Goal: Information Seeking & Learning: Learn about a topic

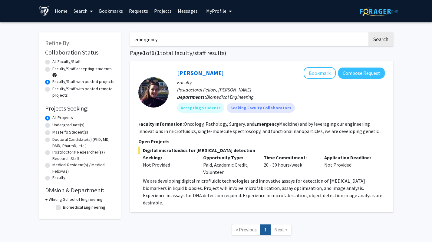
click at [182, 37] on input "emergency" at bounding box center [248, 39] width 237 height 14
drag, startPoint x: 182, startPoint y: 37, endPoint x: 124, endPoint y: 37, distance: 57.5
click at [124, 37] on div "Refine By Collaboration Status: Collaboration Status All Faculty/Staff Collabor…" at bounding box center [215, 136] width 363 height 221
click at [419, 43] on div "Refine By Collaboration Status: Collaboration Status All Faculty/Staff Collabor…" at bounding box center [216, 141] width 432 height 239
click at [346, 39] on input "emergency" at bounding box center [248, 39] width 237 height 14
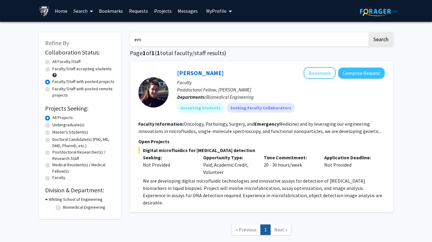
type input "e"
click at [368, 32] on button "Search" at bounding box center [380, 39] width 25 height 14
radio input "true"
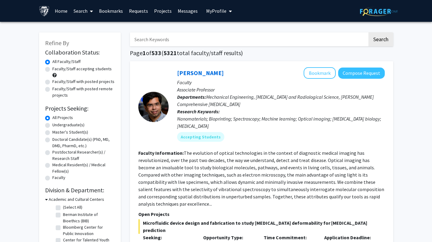
click at [101, 82] on label "Faculty/Staff with posted projects" at bounding box center [83, 81] width 62 height 6
click at [56, 82] on input "Faculty/Staff with posted projects" at bounding box center [54, 80] width 4 height 4
radio input "true"
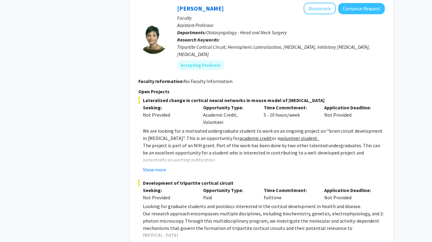
scroll to position [396, 0]
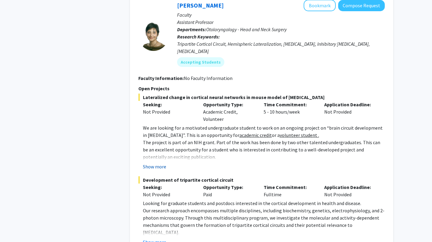
click at [154, 163] on button "Show more" at bounding box center [154, 166] width 23 height 7
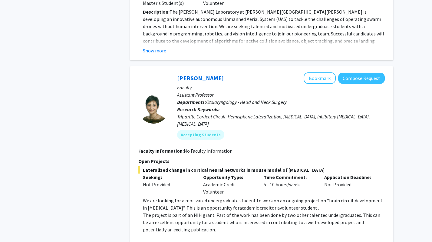
scroll to position [324, 0]
click at [314, 73] on button "Bookmark" at bounding box center [319, 78] width 32 height 11
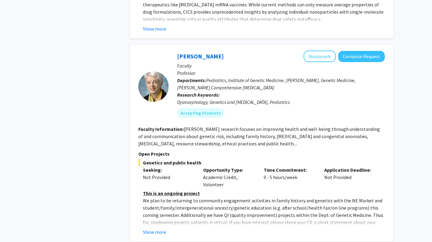
scroll to position [1077, 0]
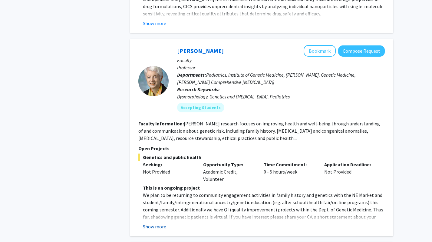
click at [155, 223] on button "Show more" at bounding box center [154, 226] width 23 height 7
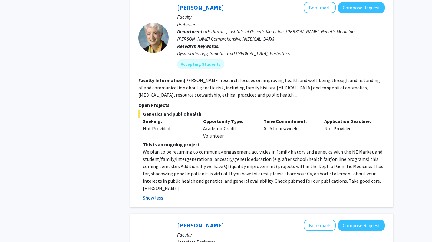
scroll to position [1074, 0]
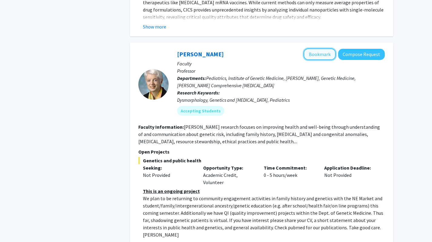
click at [319, 48] on button "Bookmark" at bounding box center [319, 53] width 32 height 11
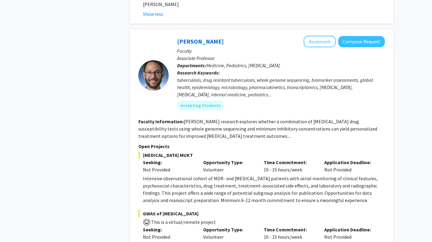
scroll to position [1248, 0]
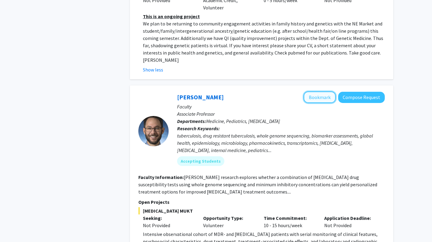
click at [327, 91] on button "Bookmark" at bounding box center [319, 96] width 32 height 11
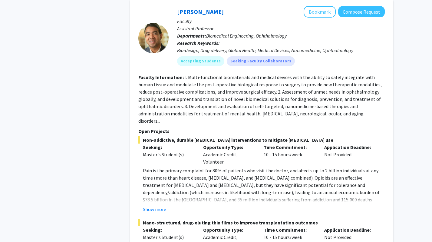
scroll to position [2877, 0]
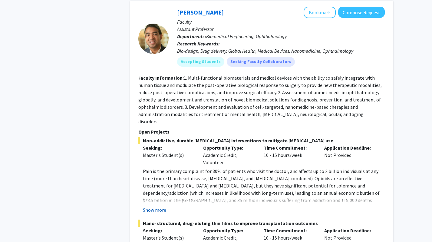
click at [154, 206] on button "Show more" at bounding box center [154, 209] width 23 height 7
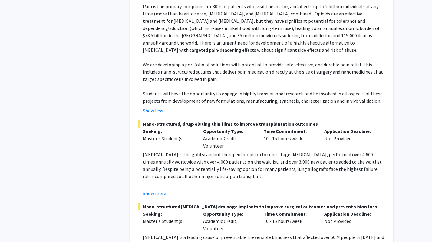
scroll to position [3072, 0]
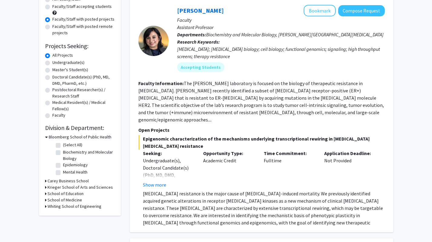
scroll to position [79, 0]
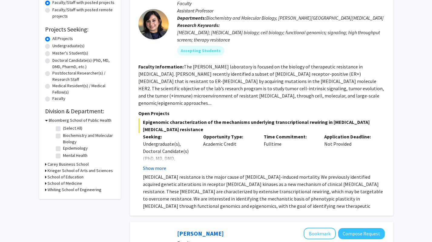
click at [165, 164] on button "Show more" at bounding box center [154, 167] width 23 height 7
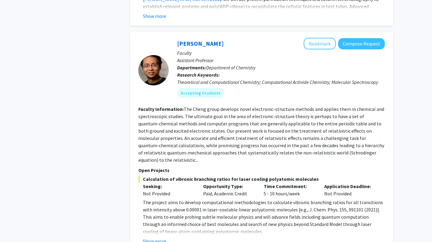
scroll to position [1279, 0]
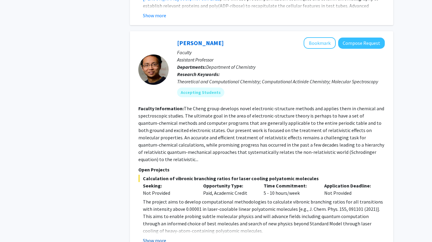
click at [160, 236] on button "Show more" at bounding box center [154, 239] width 23 height 7
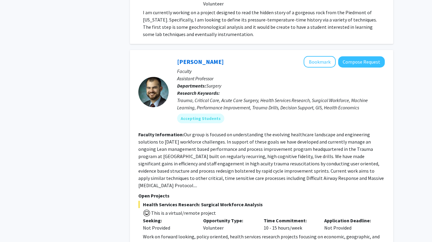
scroll to position [1746, 0]
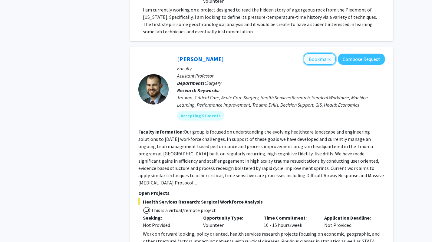
click at [311, 53] on button "Bookmark" at bounding box center [319, 58] width 32 height 11
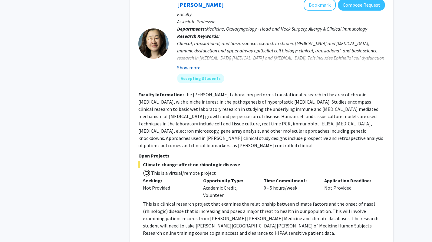
scroll to position [2289, 0]
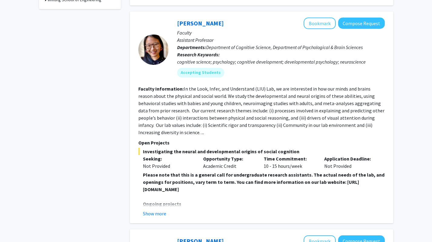
scroll to position [269, 0]
click at [157, 213] on button "Show more" at bounding box center [154, 212] width 23 height 7
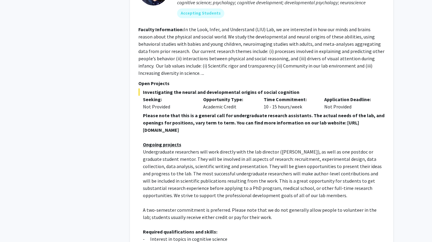
scroll to position [290, 0]
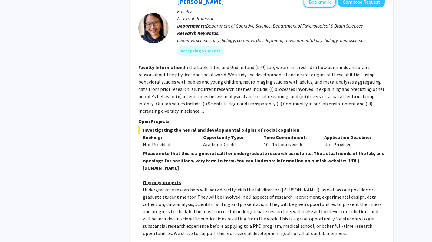
click at [330, 5] on button "Bookmark" at bounding box center [319, 1] width 32 height 11
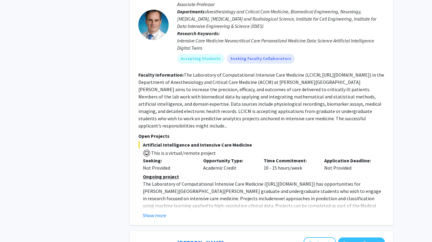
scroll to position [967, 0]
click at [155, 211] on button "Show more" at bounding box center [154, 214] width 23 height 7
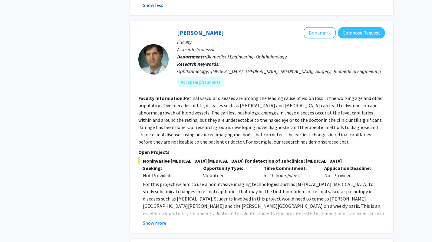
scroll to position [1222, 0]
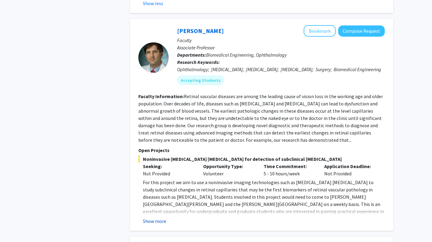
click at [154, 217] on button "Show more" at bounding box center [154, 220] width 23 height 7
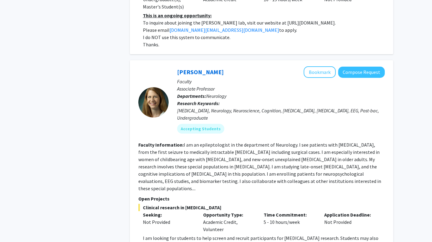
scroll to position [1670, 0]
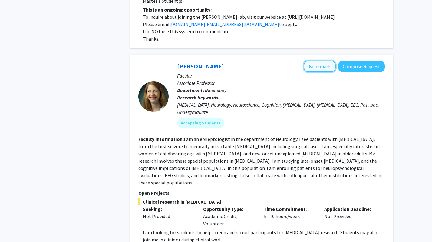
click at [323, 60] on button "Bookmark" at bounding box center [319, 65] width 32 height 11
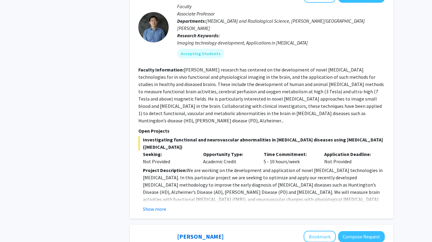
scroll to position [2162, 0]
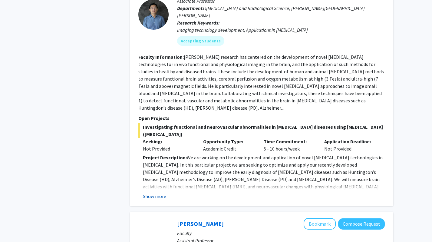
click at [160, 192] on button "Show more" at bounding box center [154, 195] width 23 height 7
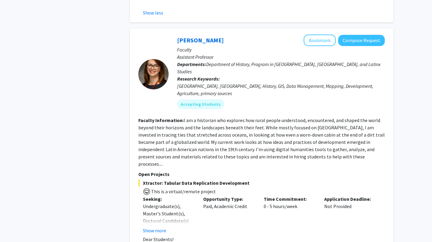
scroll to position [2567, 0]
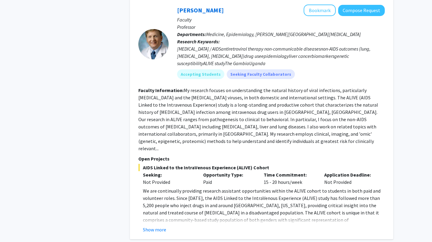
scroll to position [294, 0]
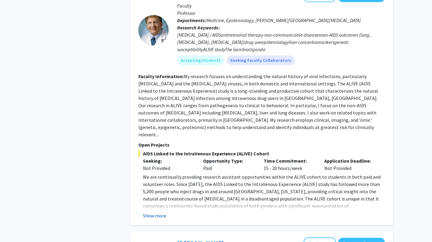
click at [159, 212] on button "Show more" at bounding box center [154, 215] width 23 height 7
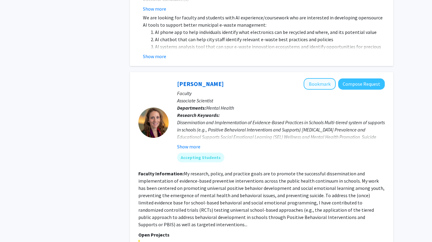
scroll to position [715, 0]
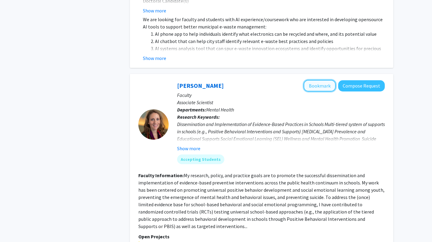
click at [328, 80] on button "Bookmark" at bounding box center [319, 85] width 32 height 11
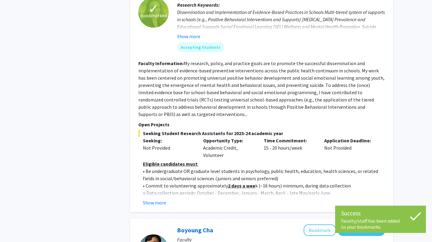
scroll to position [845, 0]
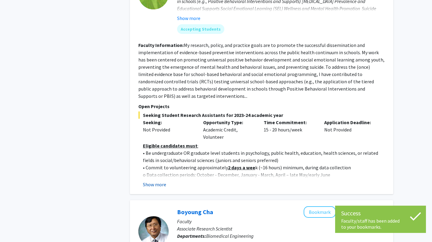
click at [153, 181] on button "Show more" at bounding box center [154, 184] width 23 height 7
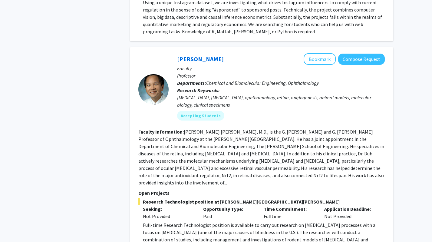
scroll to position [1622, 0]
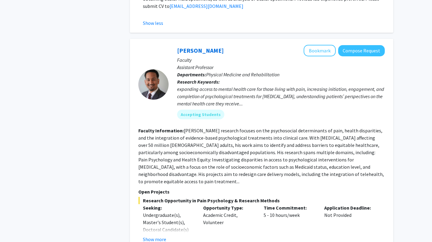
scroll to position [1888, 0]
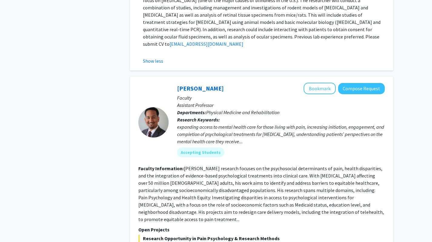
scroll to position [1843, 0]
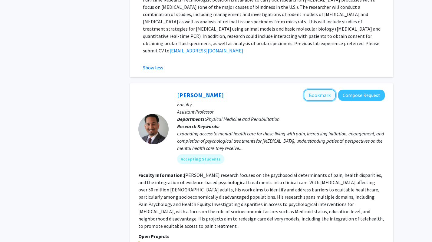
click at [311, 89] on button "Bookmark" at bounding box center [319, 94] width 32 height 11
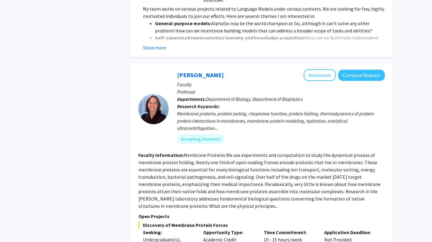
scroll to position [2453, 0]
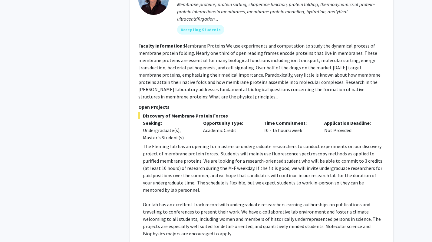
scroll to position [2567, 0]
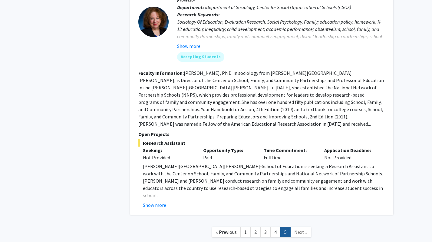
scroll to position [792, 0]
click at [297, 228] on span "Next »" at bounding box center [300, 231] width 13 height 6
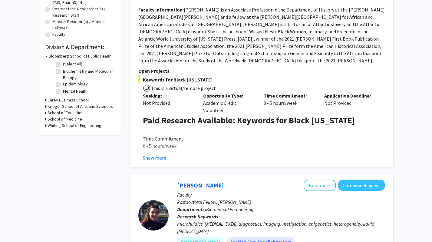
scroll to position [0, 0]
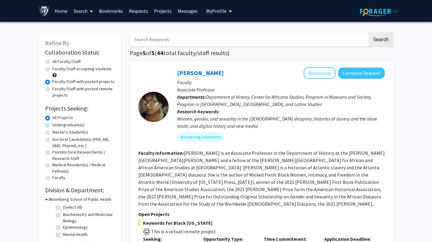
click at [114, 13] on link "Bookmarks" at bounding box center [111, 10] width 30 height 21
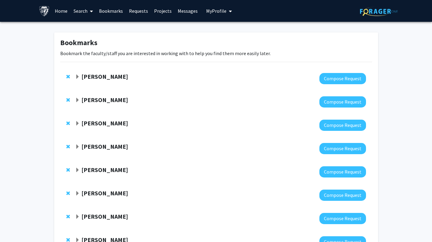
click at [86, 76] on strong "Tara Deemyad" at bounding box center [104, 77] width 47 height 8
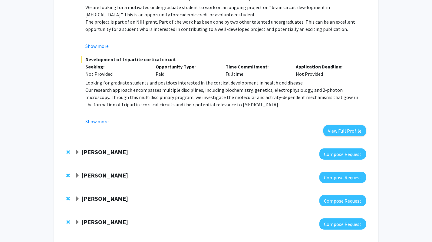
scroll to position [188, 0]
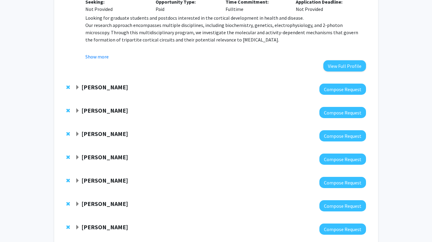
click at [95, 88] on strong "Joann Bodurtha" at bounding box center [104, 87] width 47 height 8
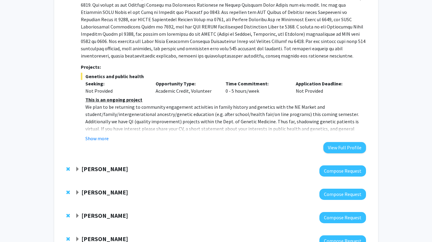
scroll to position [384, 0]
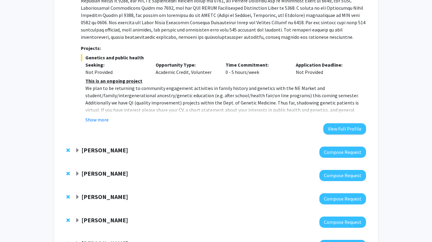
click at [94, 147] on strong "Jeffrey Tornheim" at bounding box center [104, 150] width 47 height 8
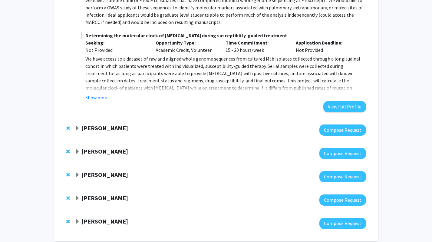
scroll to position [754, 0]
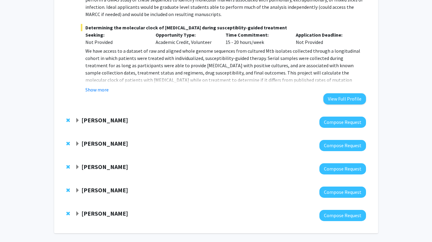
click at [94, 123] on strong "Alistair Kent" at bounding box center [104, 120] width 47 height 8
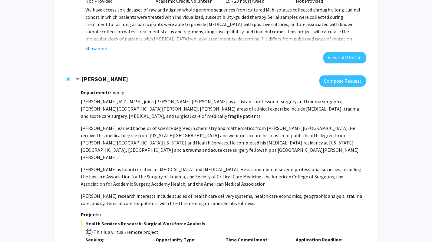
scroll to position [968, 0]
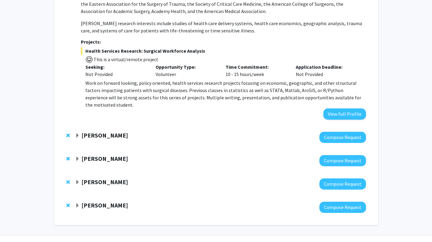
click at [94, 131] on strong "Shari Liu" at bounding box center [104, 135] width 47 height 8
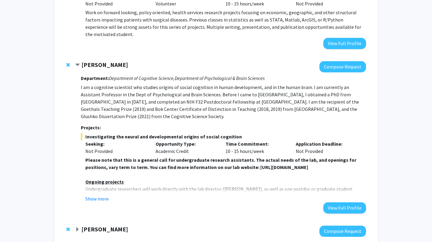
scroll to position [1102, 0]
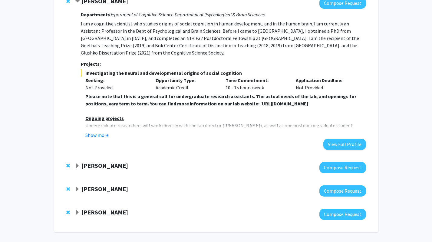
click at [98, 161] on strong "Emily Johnson" at bounding box center [104, 165] width 47 height 8
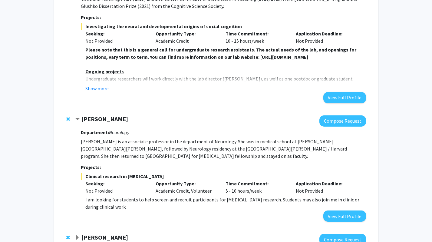
scroll to position [1189, 0]
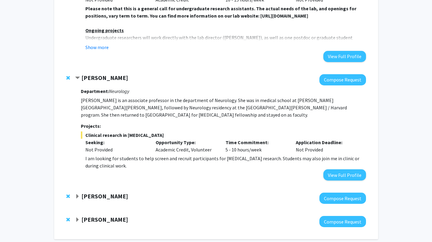
click at [100, 192] on strong "Elise Pas" at bounding box center [104, 196] width 47 height 8
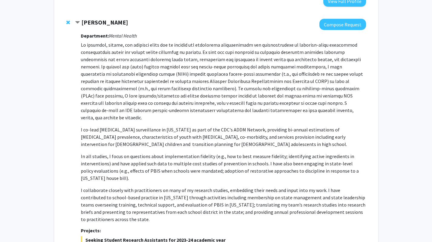
scroll to position [1468, 0]
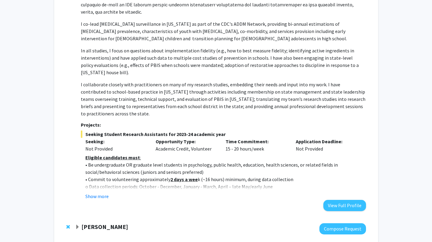
click at [101, 223] on strong "Fenan Rassu" at bounding box center [104, 227] width 47 height 8
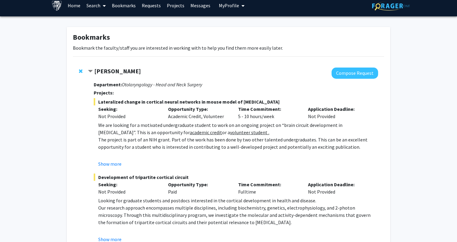
scroll to position [7, 0]
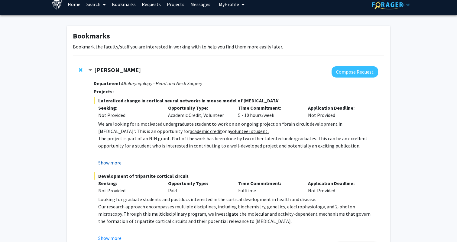
click at [113, 165] on button "Show more" at bounding box center [109, 162] width 23 height 7
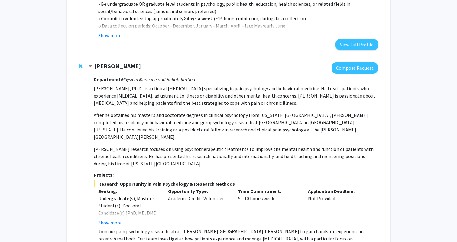
scroll to position [1759, 0]
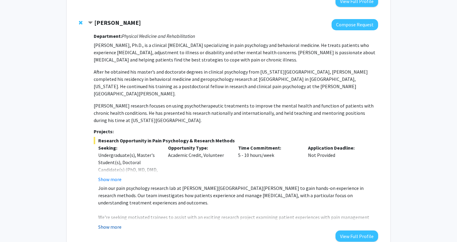
click at [114, 223] on button "Show more" at bounding box center [109, 226] width 23 height 7
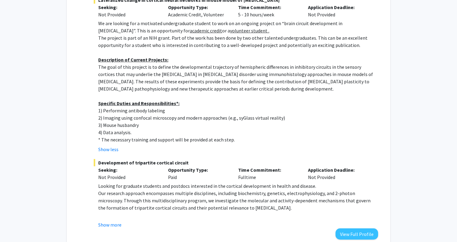
scroll to position [0, 0]
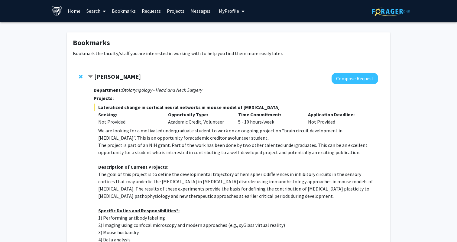
click at [94, 11] on link "Search" at bounding box center [95, 10] width 25 height 21
click at [108, 27] on span "Faculty/Staff" at bounding box center [105, 28] width 44 height 12
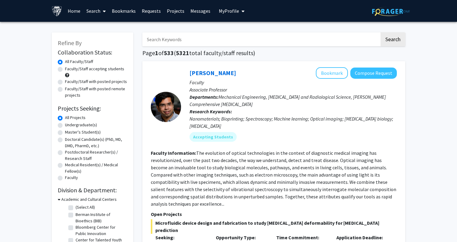
click at [99, 80] on label "Faculty/Staff with posted projects" at bounding box center [96, 81] width 62 height 6
click at [69, 80] on input "Faculty/Staff with posted projects" at bounding box center [67, 80] width 4 height 4
radio input "true"
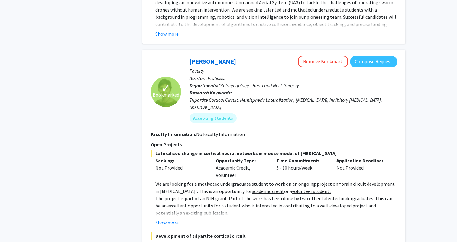
scroll to position [341, 0]
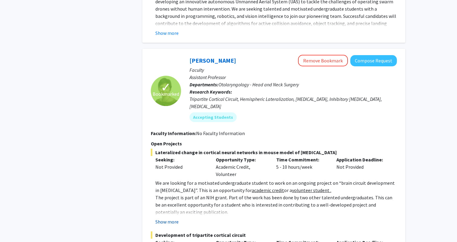
click at [171, 218] on button "Show more" at bounding box center [166, 221] width 23 height 7
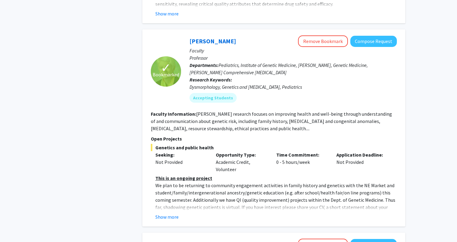
scroll to position [1087, 0]
click at [168, 213] on button "Show more" at bounding box center [166, 216] width 23 height 7
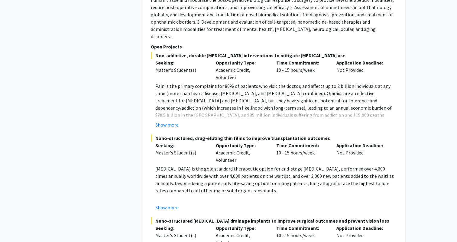
scroll to position [3006, 0]
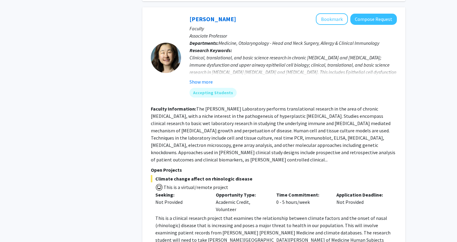
scroll to position [2209, 0]
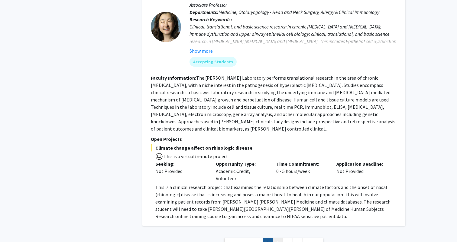
click at [278, 238] on link "3" at bounding box center [278, 243] width 10 height 11
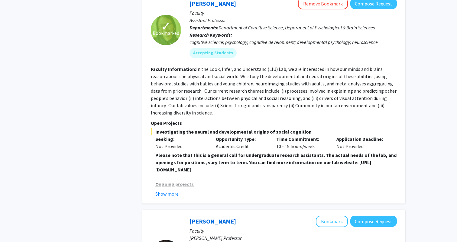
scroll to position [291, 0]
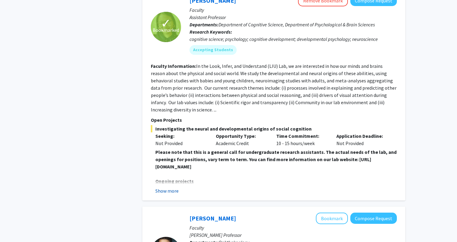
click at [171, 192] on button "Show more" at bounding box center [166, 190] width 23 height 7
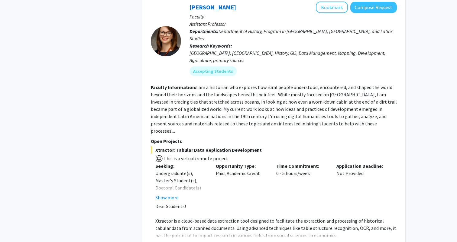
scroll to position [2320, 0]
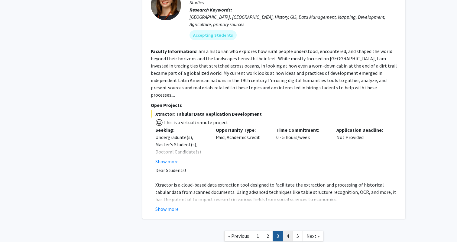
click at [284, 230] on link "4" at bounding box center [288, 235] width 10 height 11
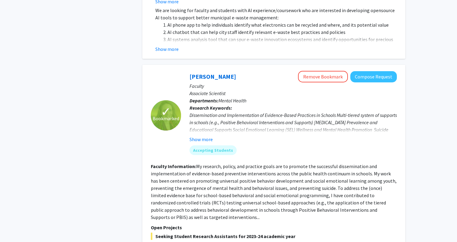
scroll to position [679, 0]
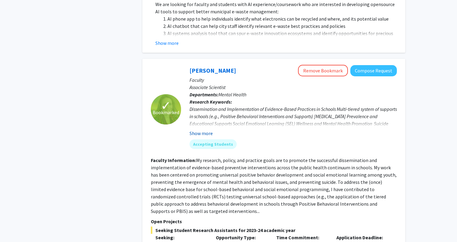
click at [206, 129] on button "Show more" at bounding box center [201, 132] width 23 height 7
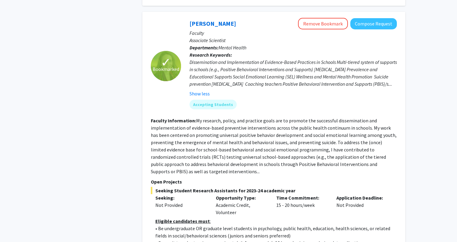
scroll to position [727, 0]
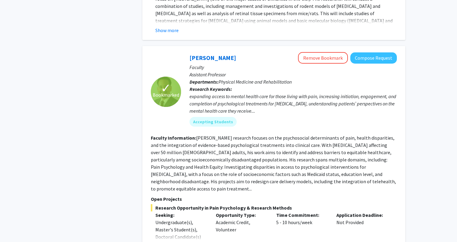
scroll to position [1814, 0]
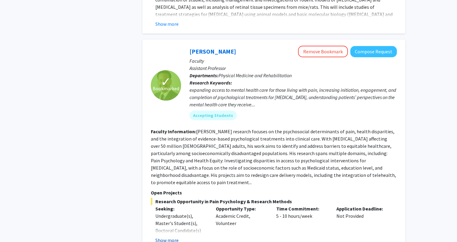
click at [169, 236] on button "Show more" at bounding box center [166, 239] width 23 height 7
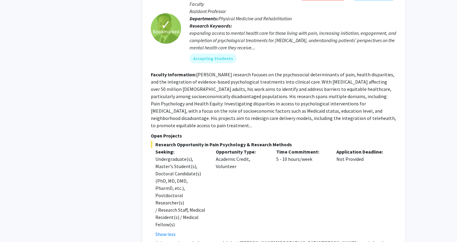
scroll to position [1876, 0]
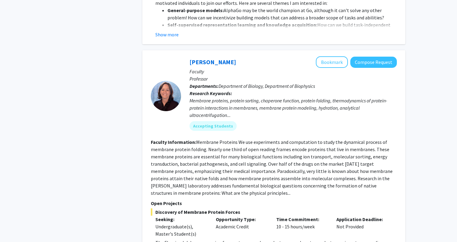
scroll to position [2473, 0]
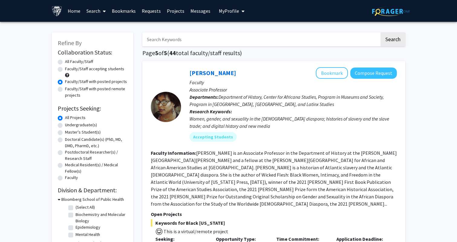
click at [125, 11] on link "Bookmarks" at bounding box center [124, 10] width 30 height 21
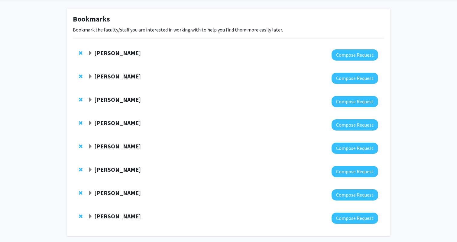
scroll to position [49, 0]
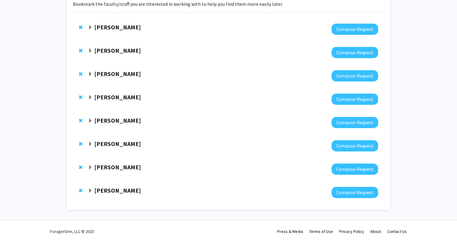
click at [91, 189] on span "Expand Fenan Rassu Bookmark" at bounding box center [90, 190] width 5 height 5
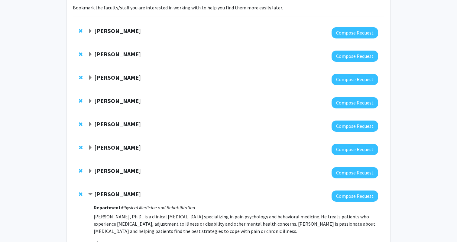
scroll to position [33, 0]
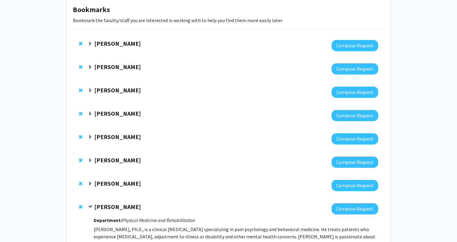
click at [91, 42] on span "Expand Tara Deemyad Bookmark" at bounding box center [90, 43] width 5 height 5
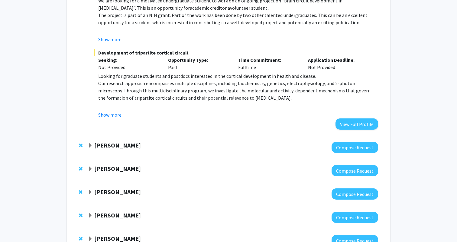
scroll to position [143, 0]
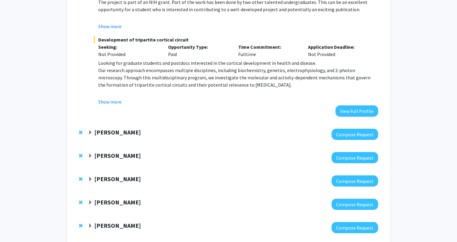
click at [97, 131] on strong "Joann Bodurtha" at bounding box center [117, 132] width 47 height 8
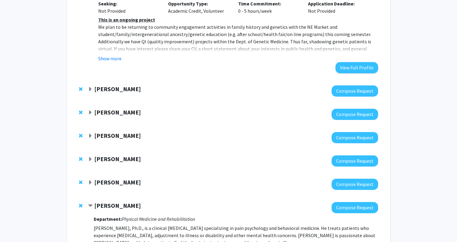
scroll to position [473, 0]
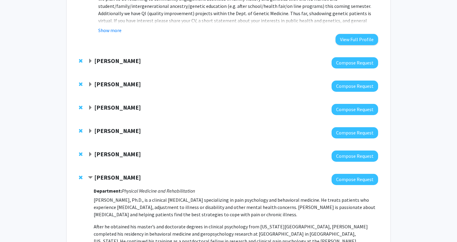
click at [91, 153] on span "Expand Elise Pas Bookmark" at bounding box center [90, 154] width 5 height 5
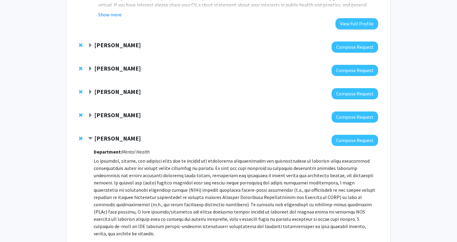
scroll to position [491, 0]
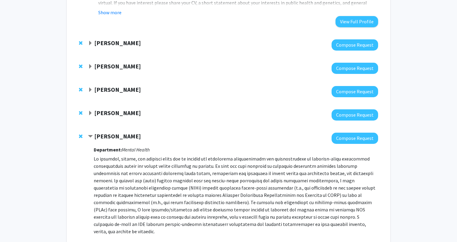
click at [91, 137] on span "Contract Elise Pas Bookmark" at bounding box center [90, 136] width 5 height 5
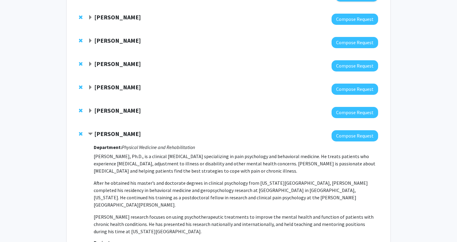
scroll to position [515, 0]
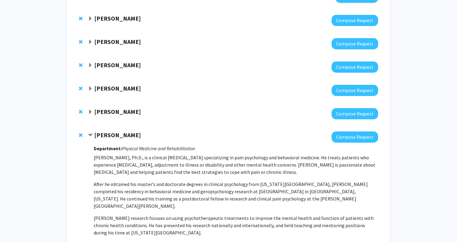
click at [92, 88] on span "Expand Emily Johnson Bookmark" at bounding box center [90, 88] width 5 height 5
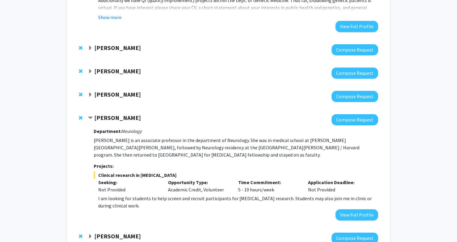
scroll to position [479, 0]
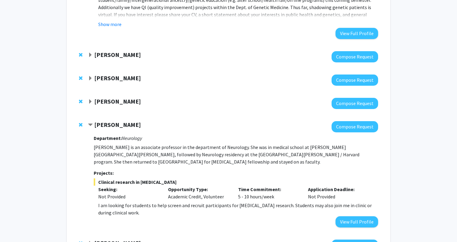
click at [93, 123] on div "Emily Johnson" at bounding box center [153, 125] width 131 height 8
click at [91, 125] on span "Contract Emily Johnson Bookmark" at bounding box center [90, 124] width 5 height 5
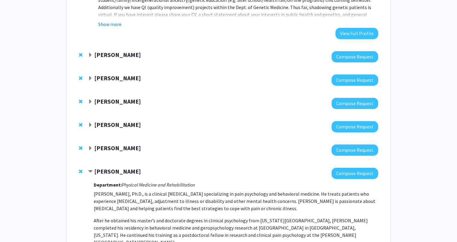
click at [91, 99] on span "Expand Shari Liu Bookmark" at bounding box center [90, 101] width 5 height 5
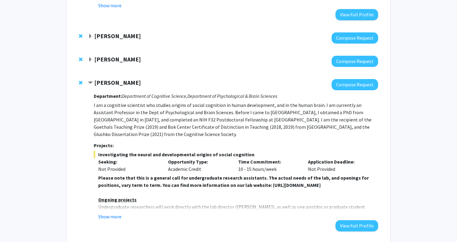
scroll to position [503, 0]
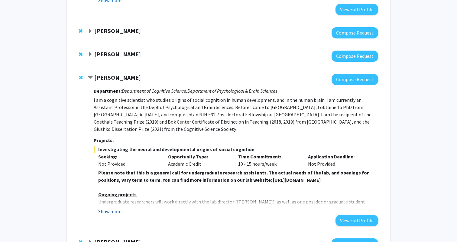
click at [107, 207] on button "Show more" at bounding box center [109, 210] width 23 height 7
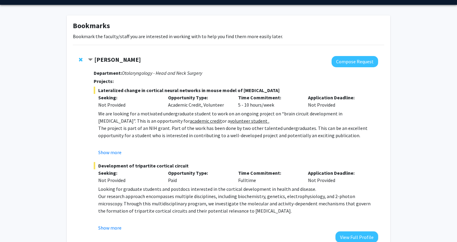
scroll to position [1, 0]
